Goal: Task Accomplishment & Management: Manage account settings

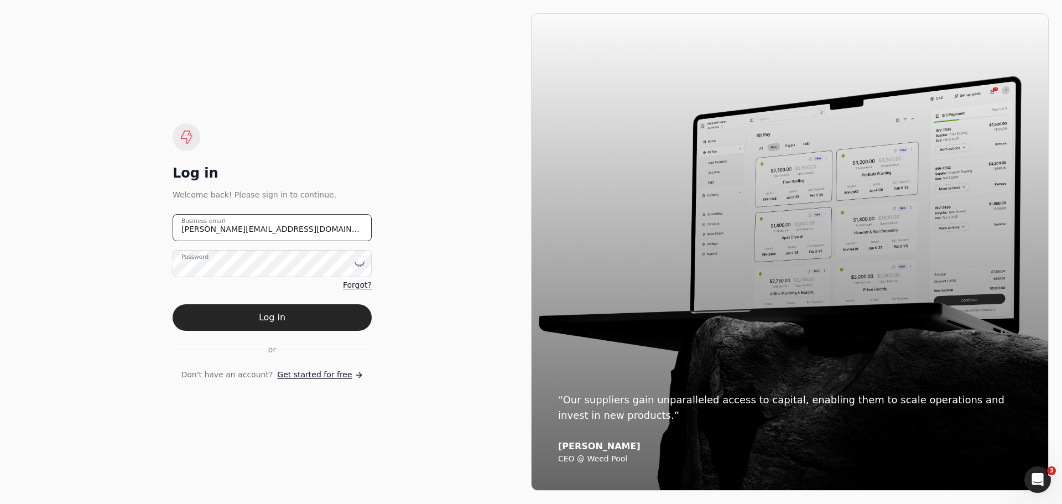
click at [277, 237] on email "[PERSON_NAME][EMAIL_ADDRESS][DOMAIN_NAME]" at bounding box center [272, 227] width 199 height 27
drag, startPoint x: 316, startPoint y: 239, endPoint x: 150, endPoint y: 245, distance: 165.4
click at [150, 245] on div "Log in Welcome back! Please sign in to continue. [PERSON_NAME][EMAIL_ADDRESS][D…" at bounding box center [272, 251] width 518 height 477
type email "[EMAIL_ADDRESS][DOMAIN_NAME]"
click at [359, 267] on icon at bounding box center [359, 263] width 11 height 11
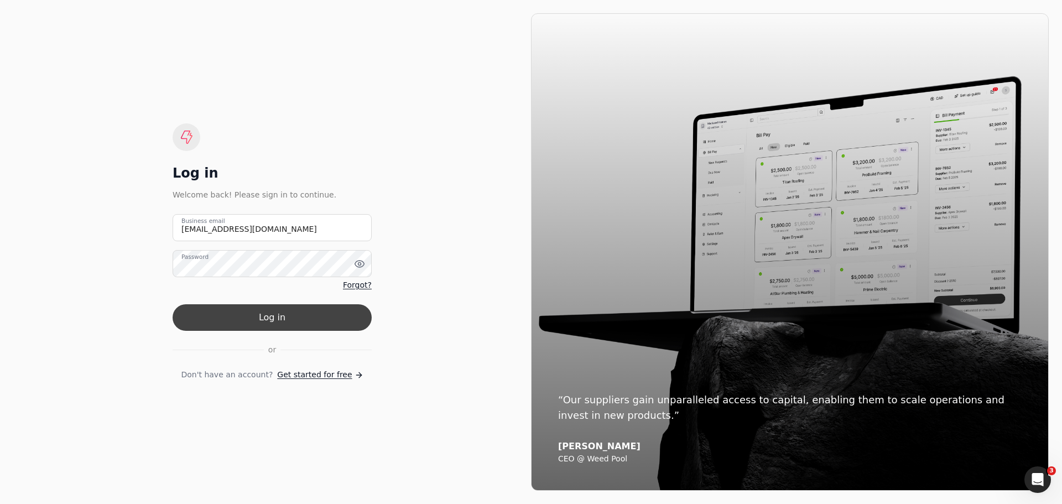
click at [283, 317] on button "Log in" at bounding box center [272, 317] width 199 height 27
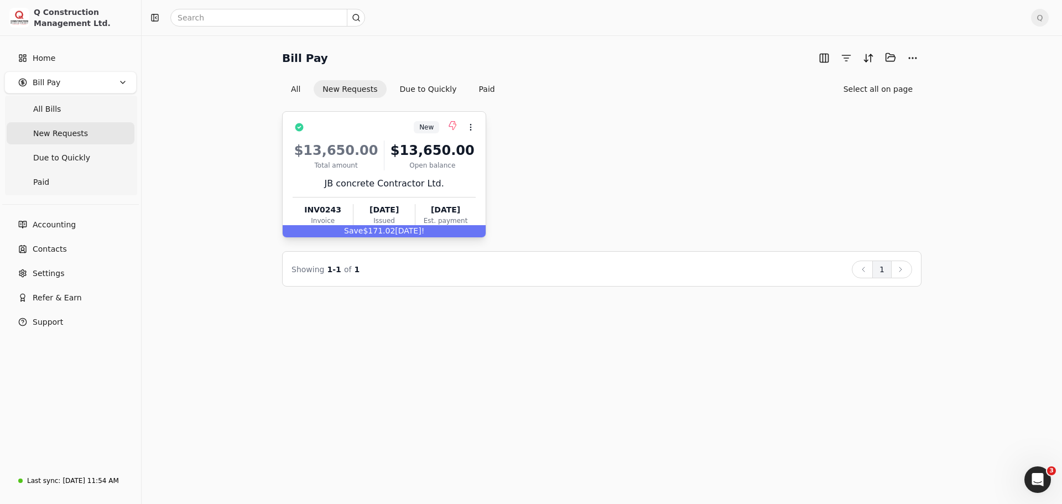
click at [463, 143] on div "$13,650.00" at bounding box center [432, 150] width 87 height 20
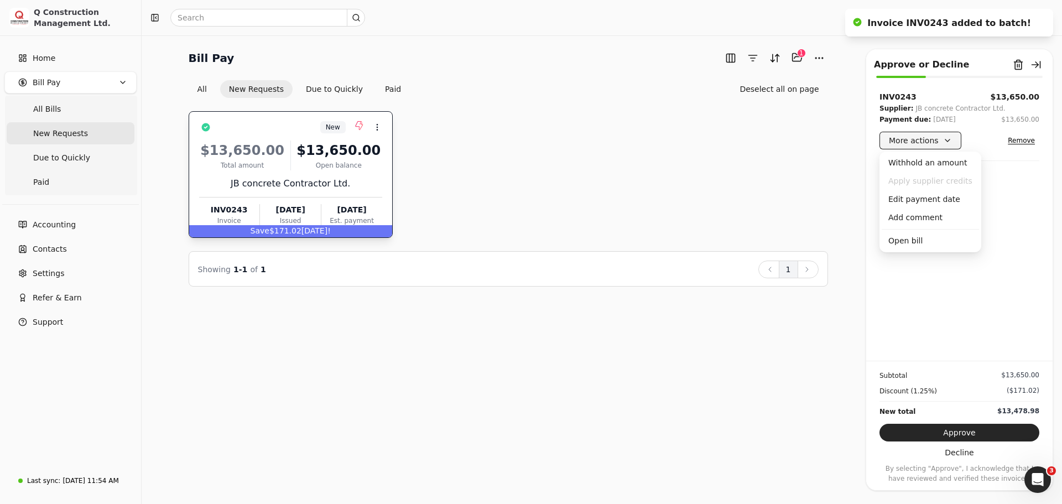
click at [923, 148] on button "More actions" at bounding box center [920, 141] width 82 height 18
click at [908, 199] on div "Edit payment date" at bounding box center [929, 199] width 97 height 18
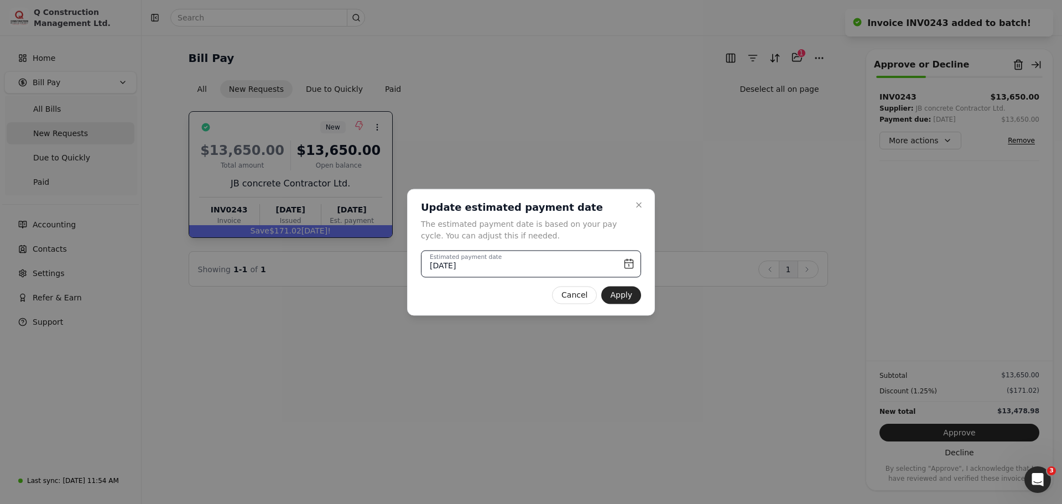
click at [629, 264] on input "[DATE]" at bounding box center [531, 263] width 220 height 27
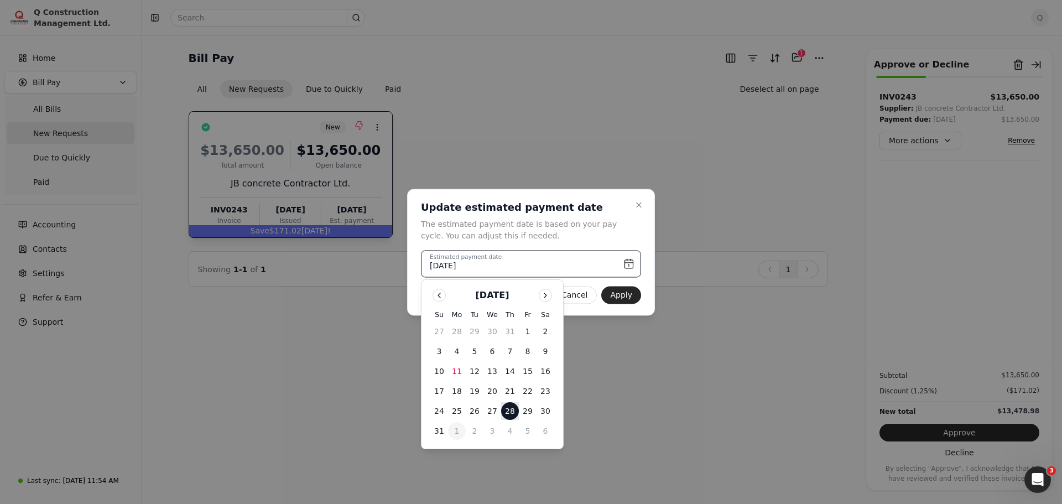
click at [457, 433] on button "1" at bounding box center [457, 431] width 18 height 18
type input "[DATE]"
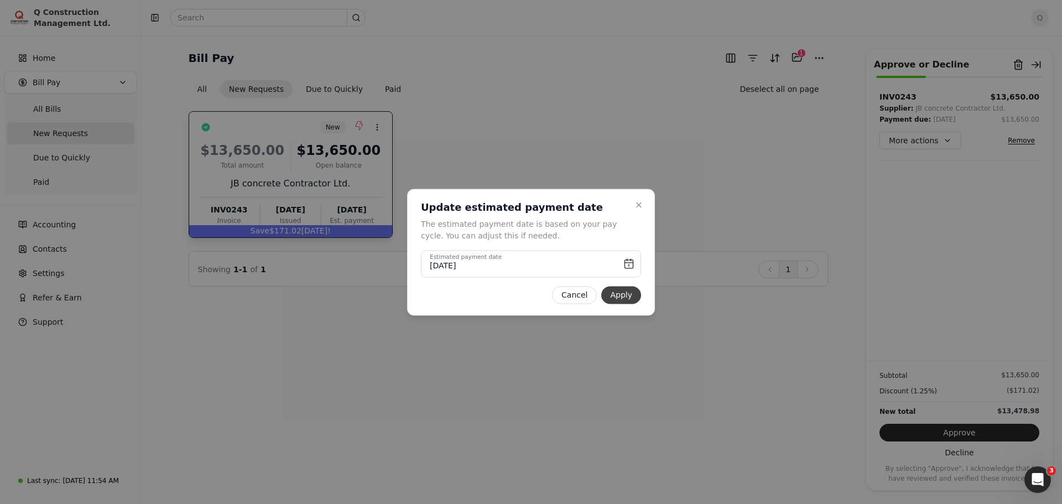
click at [623, 294] on button "Apply" at bounding box center [621, 295] width 40 height 18
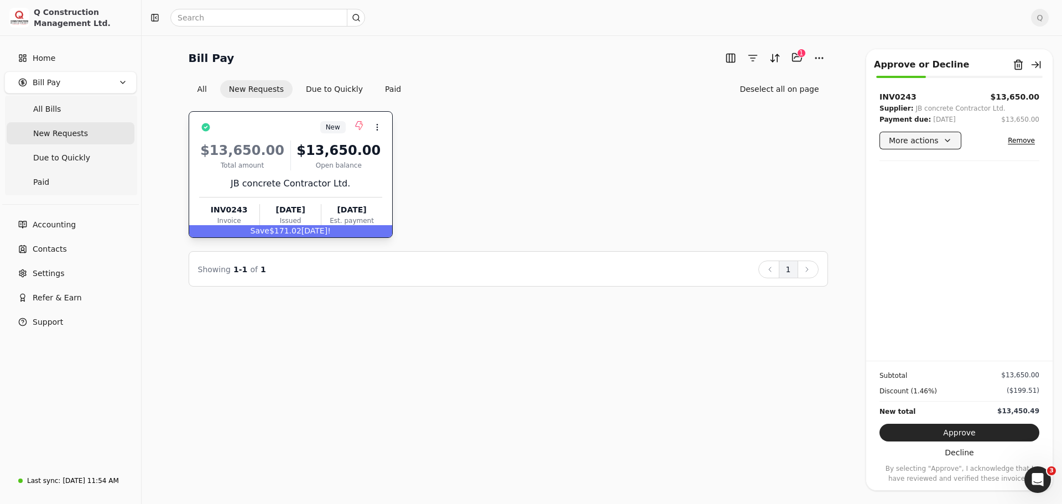
click at [913, 141] on button "More actions" at bounding box center [920, 141] width 82 height 18
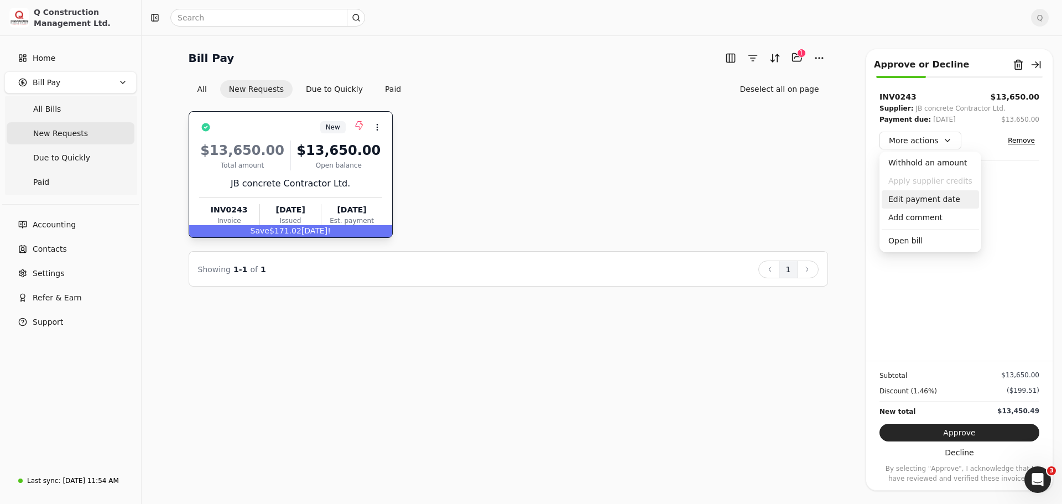
click at [907, 201] on div "Edit payment date" at bounding box center [929, 199] width 97 height 18
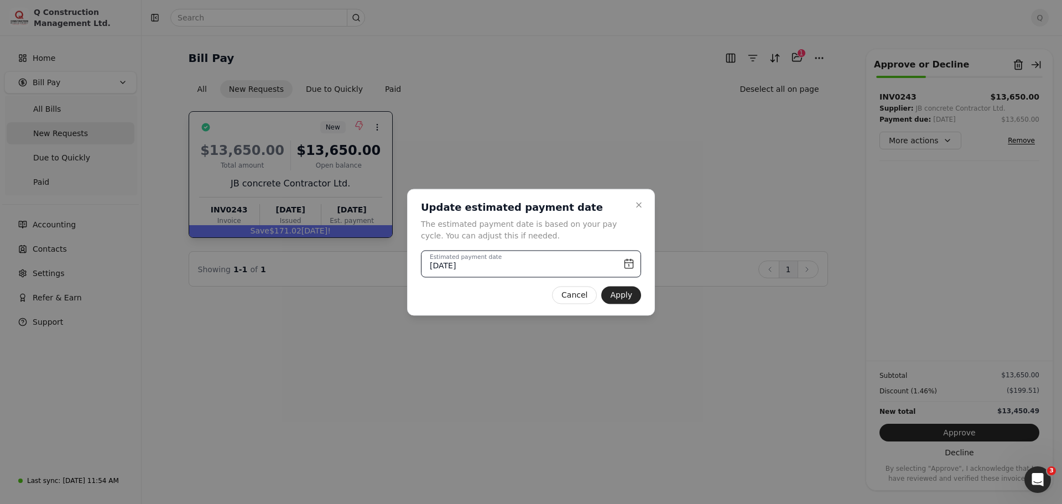
click at [630, 266] on input "[DATE]" at bounding box center [531, 263] width 220 height 27
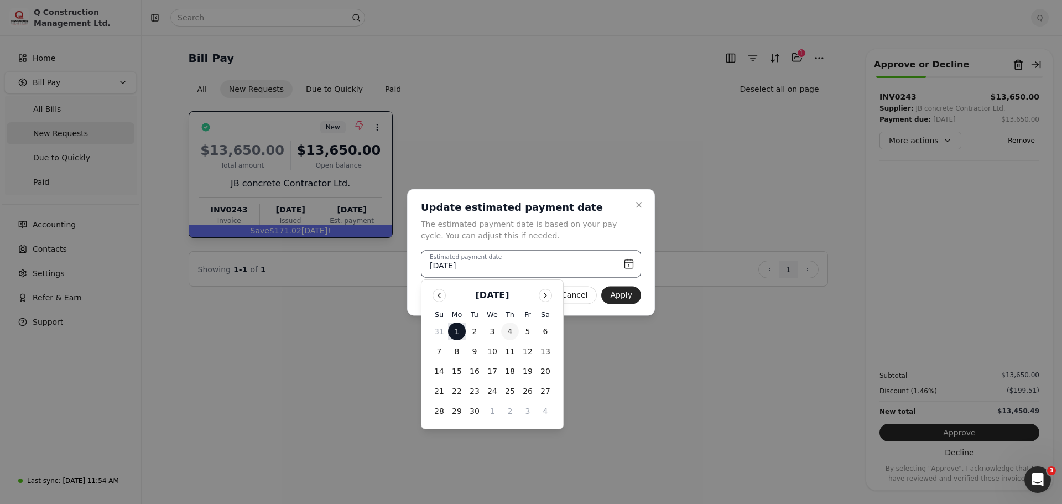
click at [510, 331] on button "4" at bounding box center [510, 331] width 18 height 18
type input "[DATE]"
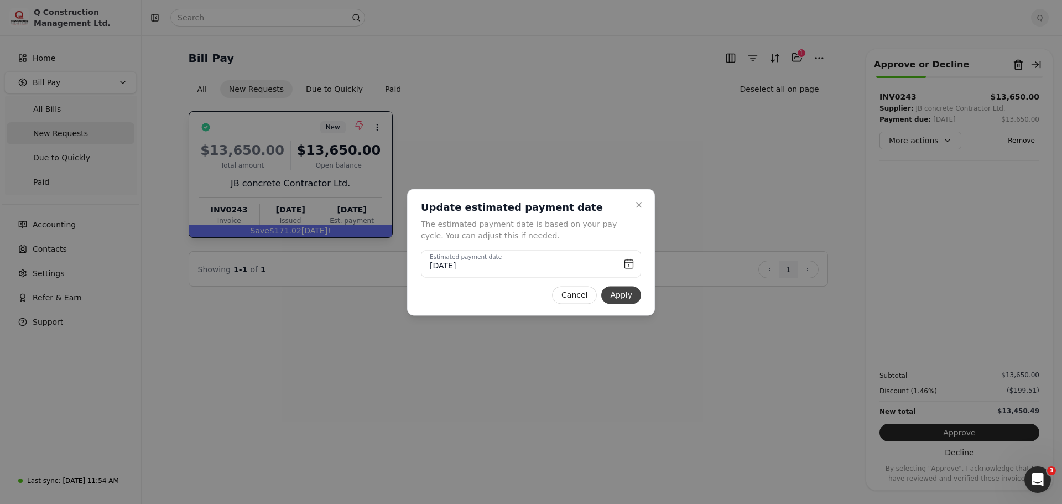
click at [628, 292] on button "Apply" at bounding box center [621, 295] width 40 height 18
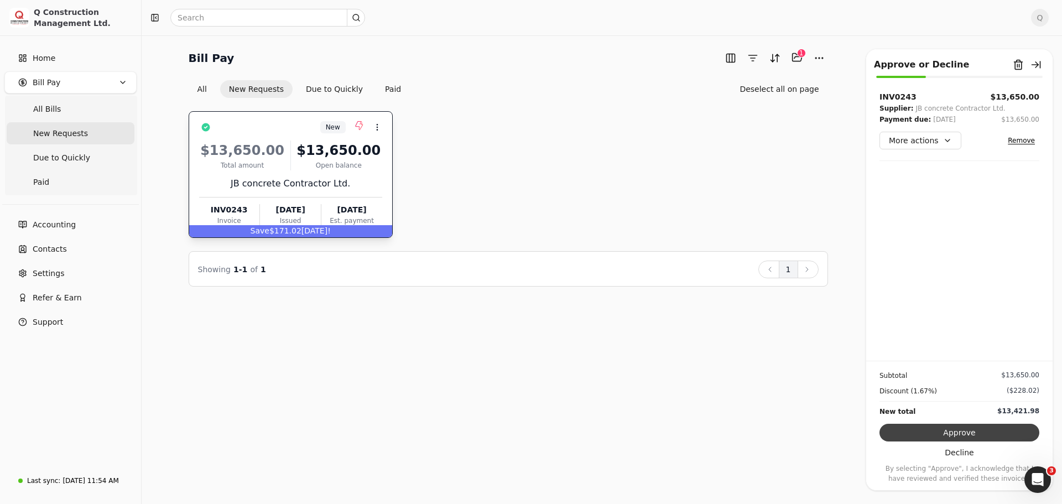
click at [962, 431] on button "Approve" at bounding box center [959, 433] width 160 height 18
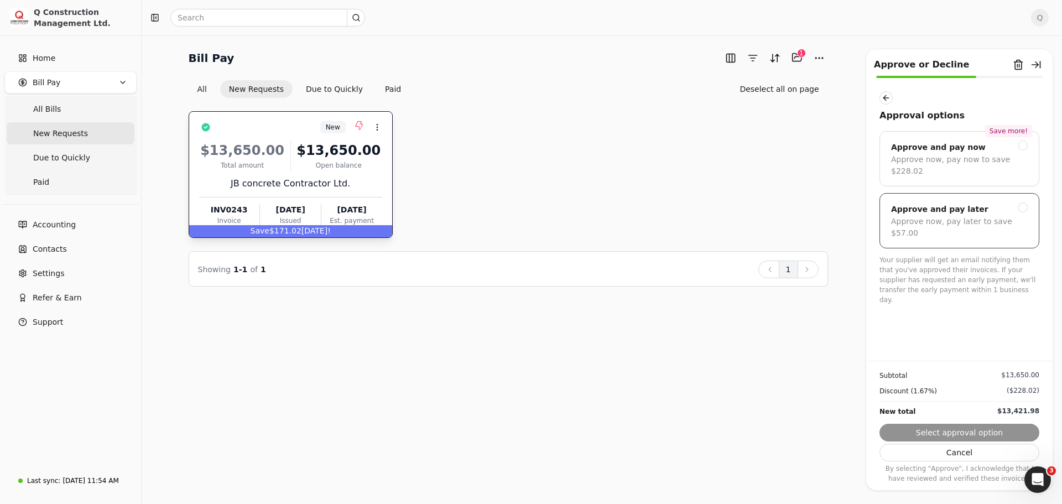
click at [962, 202] on div "Approve and pay later" at bounding box center [939, 208] width 97 height 13
click at [974, 431] on button "Submit approval" at bounding box center [959, 433] width 160 height 18
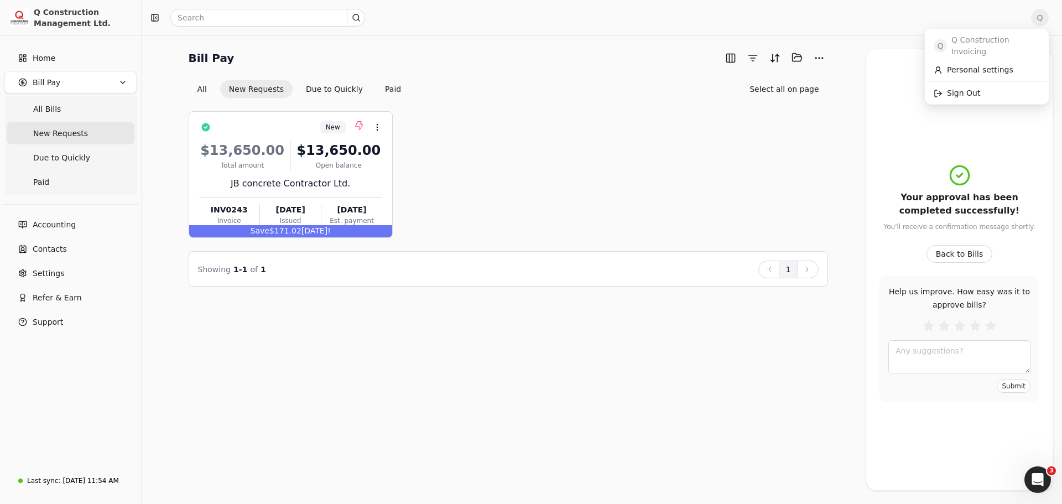
click at [1044, 18] on span "Q" at bounding box center [1040, 18] width 18 height 18
click at [955, 87] on span "Sign Out" at bounding box center [963, 93] width 33 height 12
